Goal: Task Accomplishment & Management: Use online tool/utility

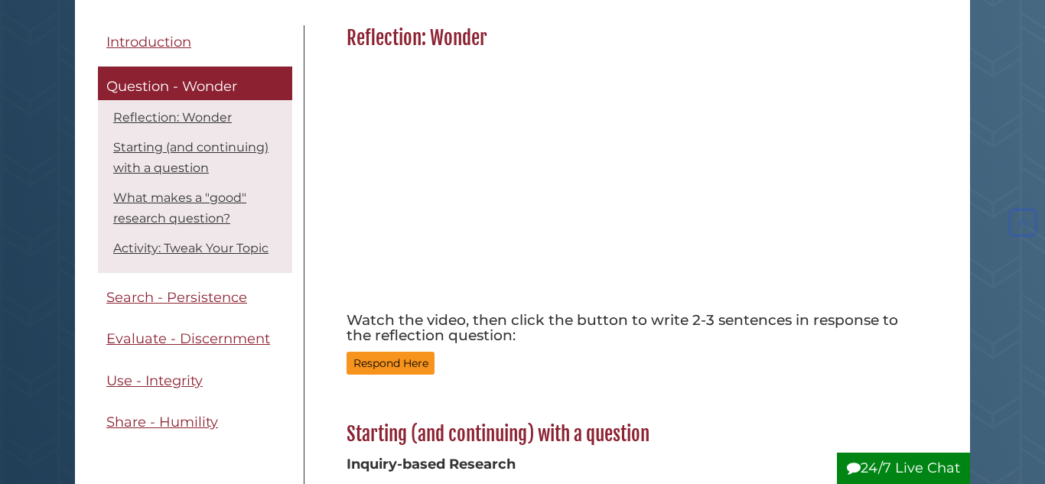
scroll to position [194, 0]
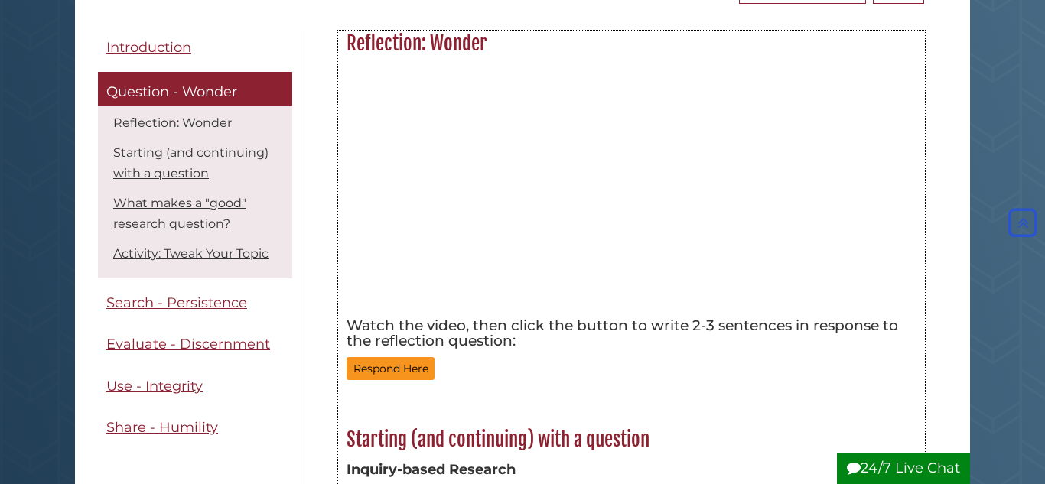
click at [575, 322] on h5 "Watch the video, then click the button to write 2-3 sentences in response to th…" at bounding box center [632, 333] width 570 height 31
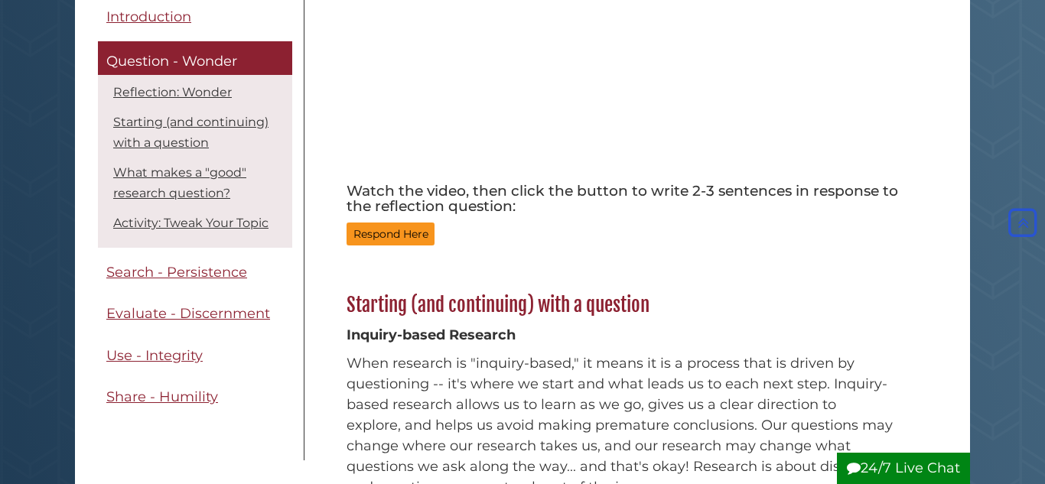
scroll to position [332, 0]
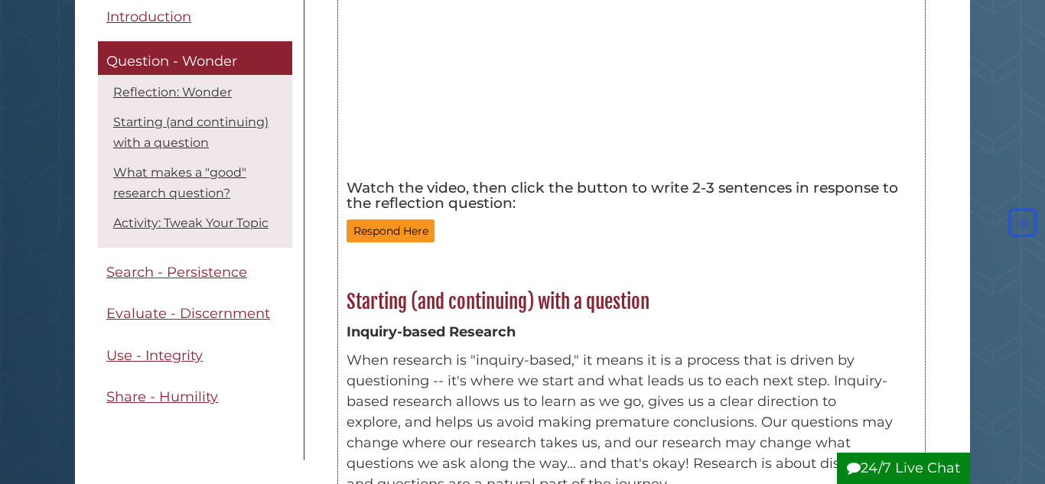
click at [354, 217] on div "Watch the video, then click the button to write 2-3 sentences in response to th…" at bounding box center [632, 196] width 570 height 47
click at [353, 221] on button "Respond Here" at bounding box center [391, 232] width 88 height 24
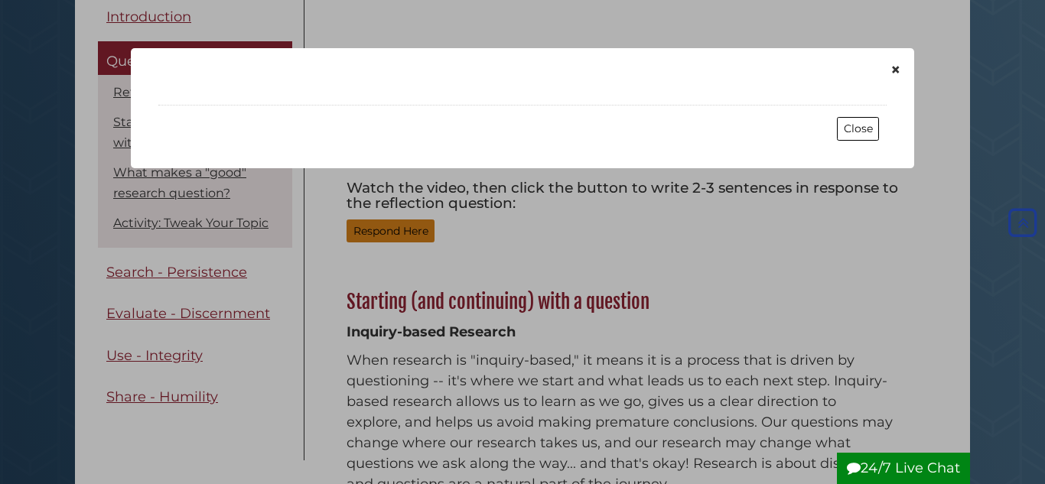
scroll to position [2060, 0]
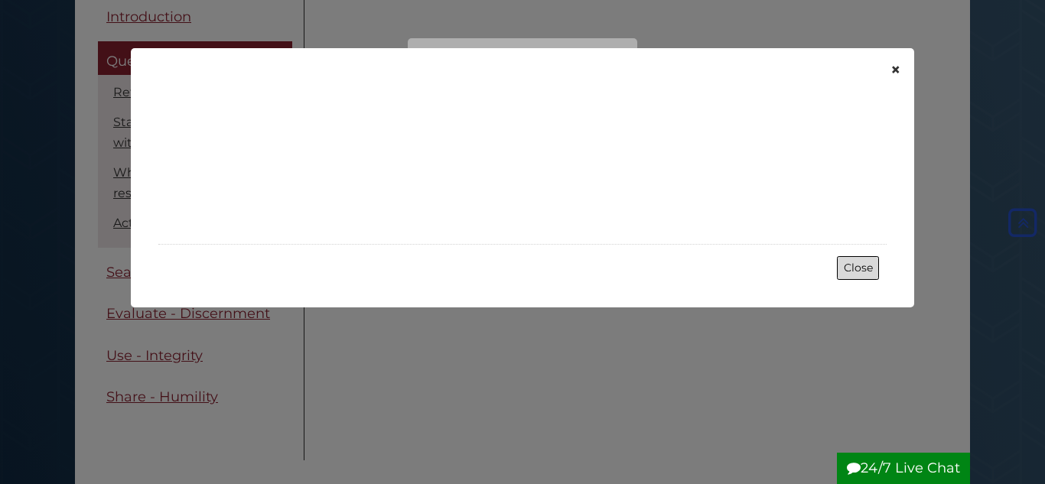
click at [842, 258] on button "Close" at bounding box center [858, 268] width 42 height 24
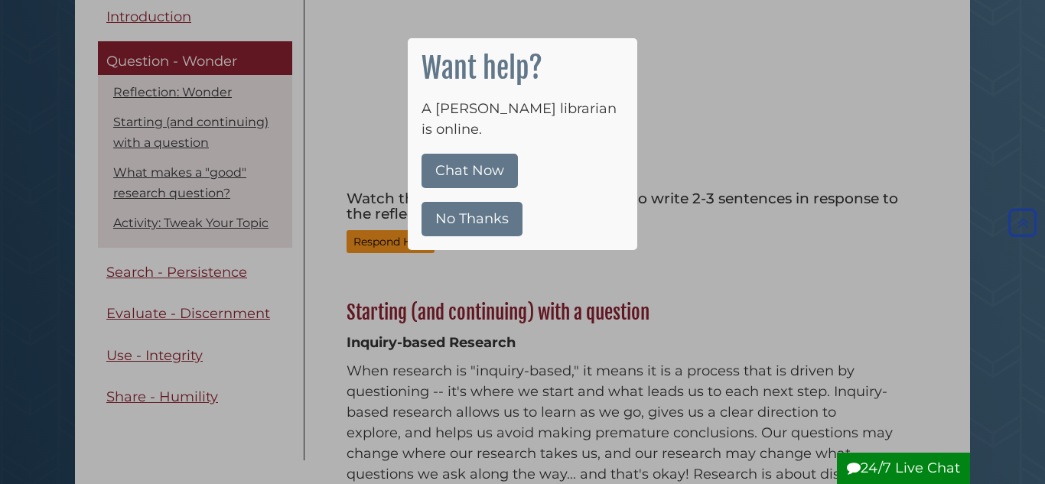
click at [485, 202] on button "No Thanks" at bounding box center [472, 219] width 101 height 34
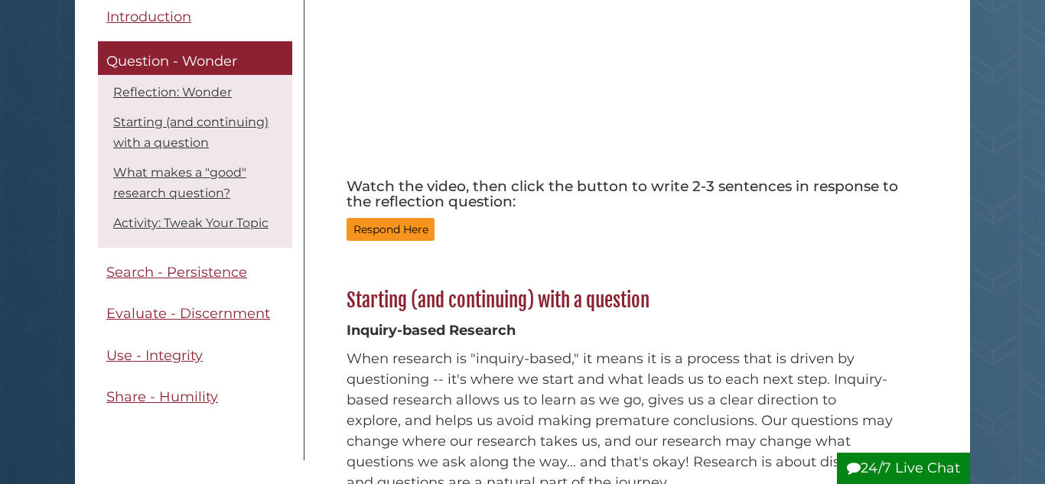
scroll to position [330, 0]
